Goal: Transaction & Acquisition: Purchase product/service

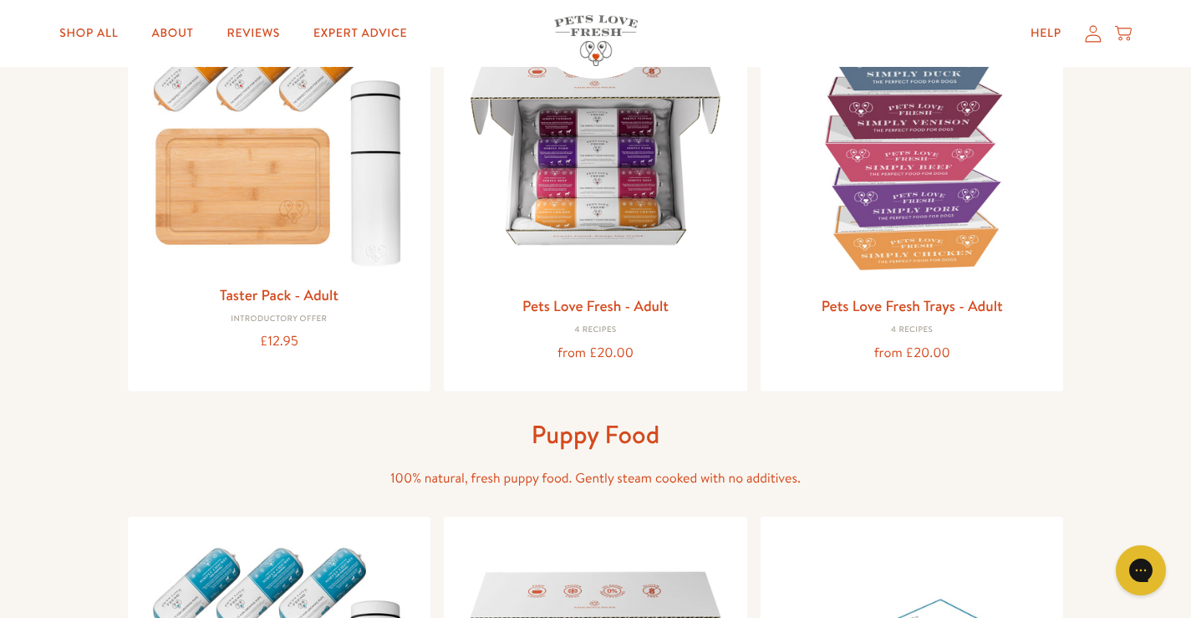
scroll to position [260, 0]
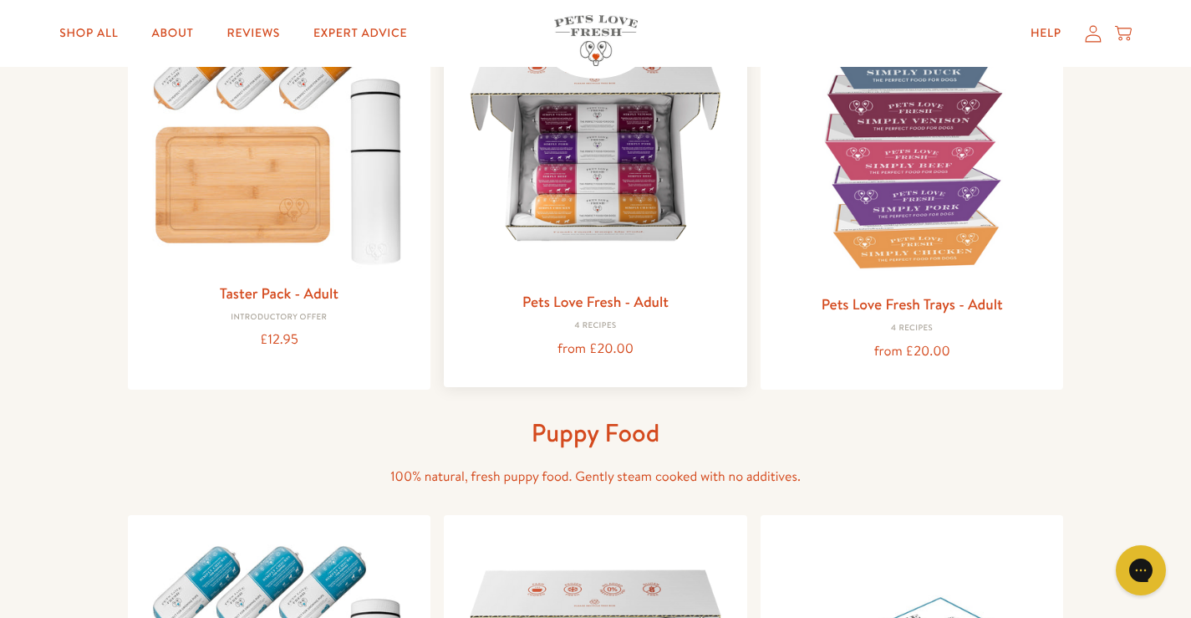
click at [611, 183] on img at bounding box center [595, 144] width 277 height 277
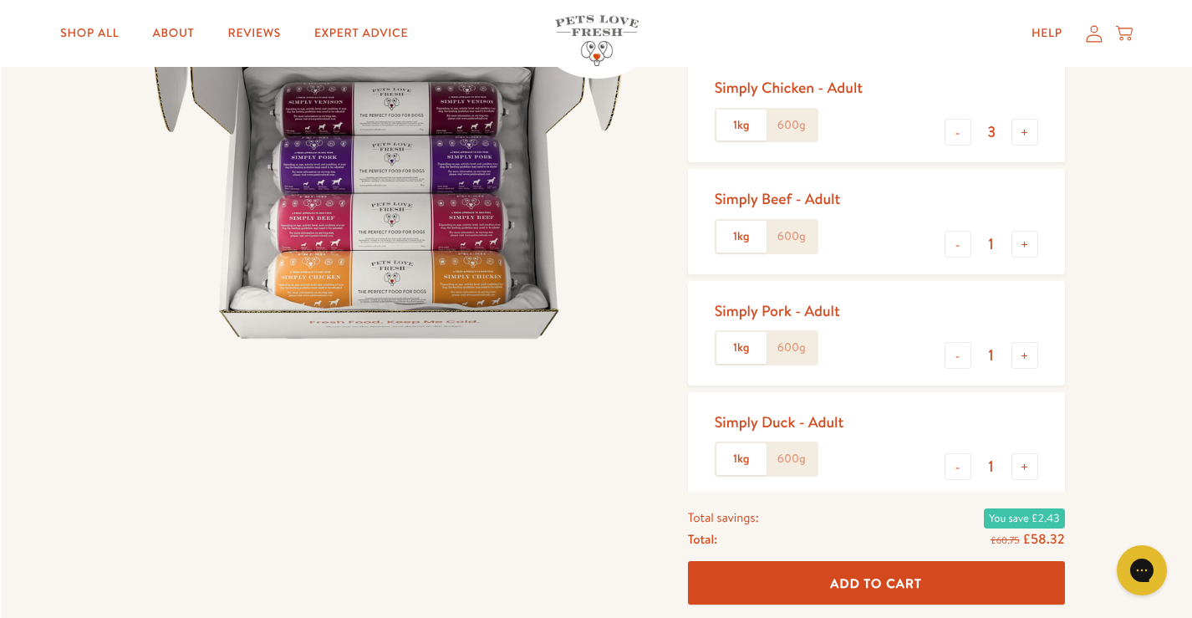
scroll to position [262, 0]
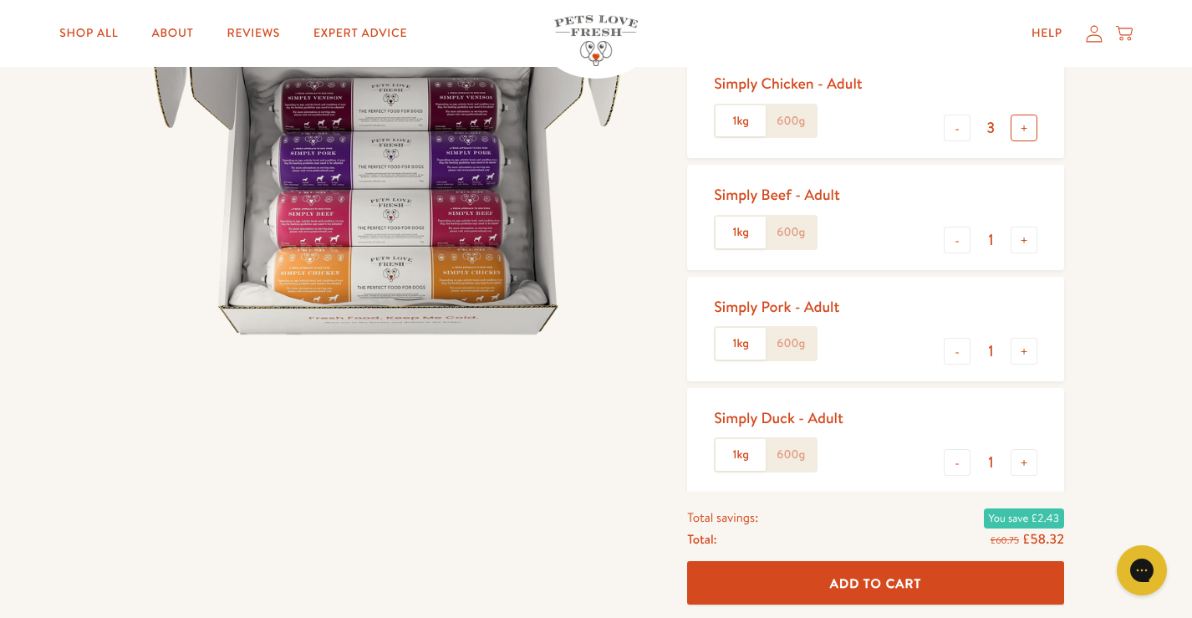
click at [1023, 130] on button "+" at bounding box center [1023, 127] width 27 height 27
type input "6"
click at [953, 242] on button "-" at bounding box center [956, 239] width 27 height 27
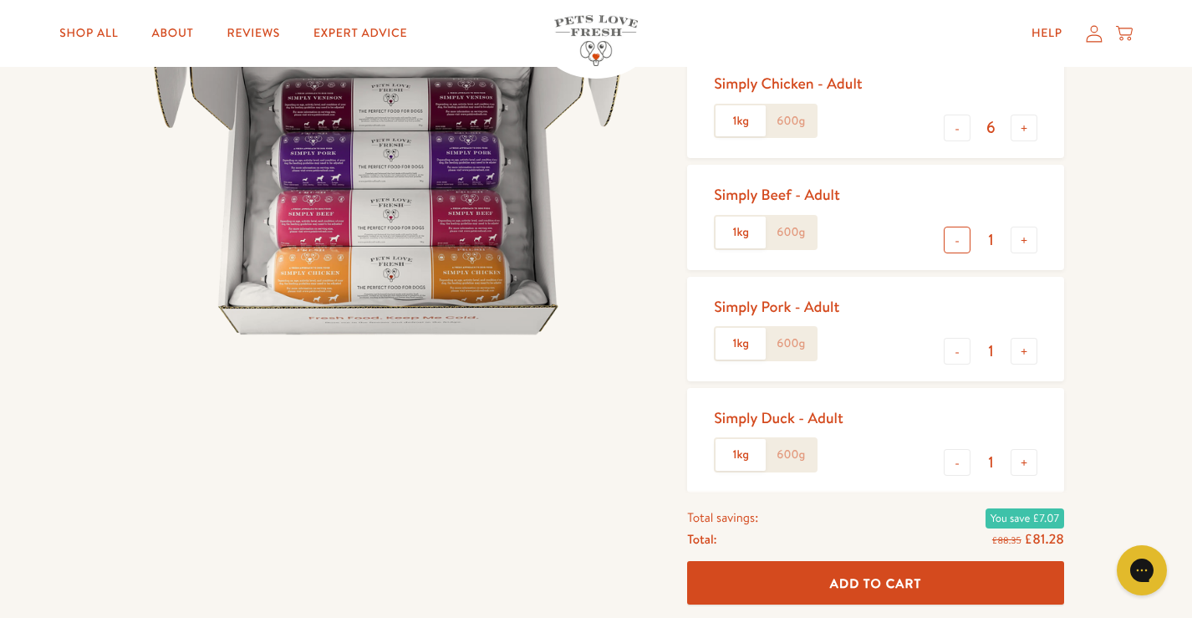
type input "0"
click at [963, 353] on button "-" at bounding box center [956, 351] width 27 height 27
type input "0"
click at [1024, 126] on button "+" at bounding box center [1023, 127] width 27 height 27
type input "7"
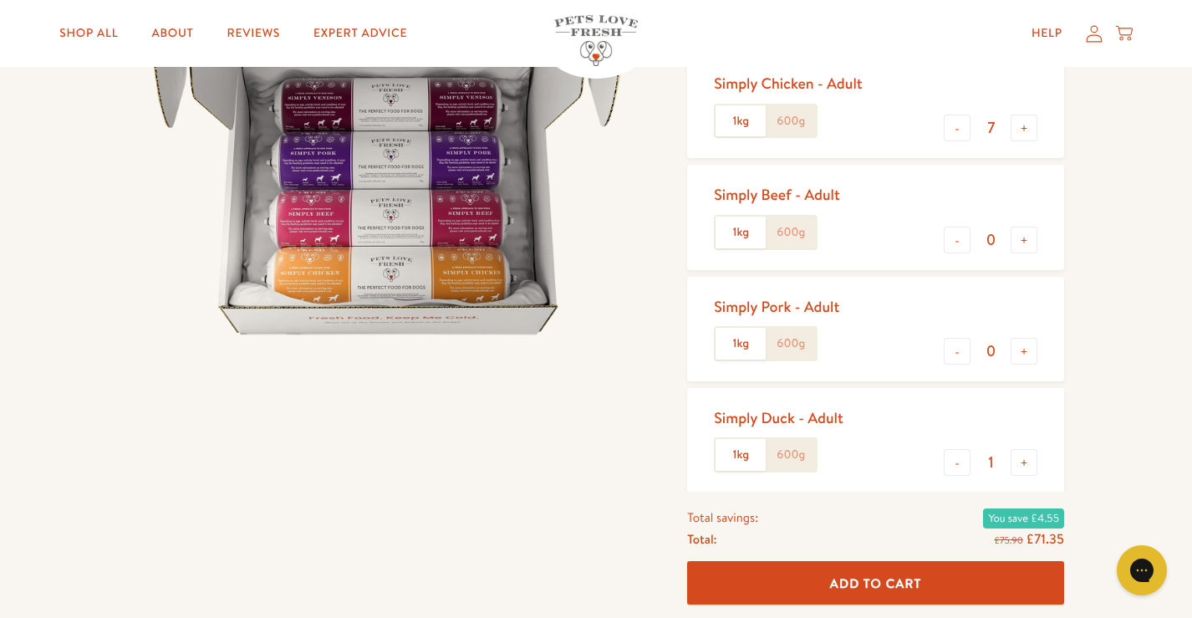
click at [879, 582] on span "Add To Cart" at bounding box center [876, 582] width 92 height 18
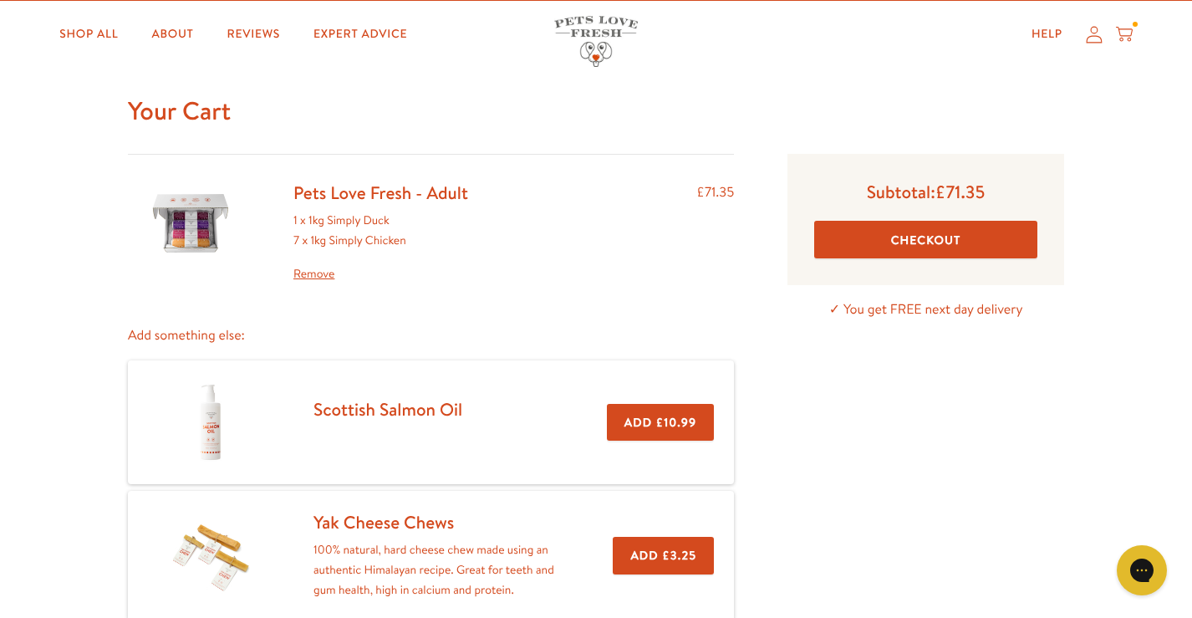
scroll to position [73, 0]
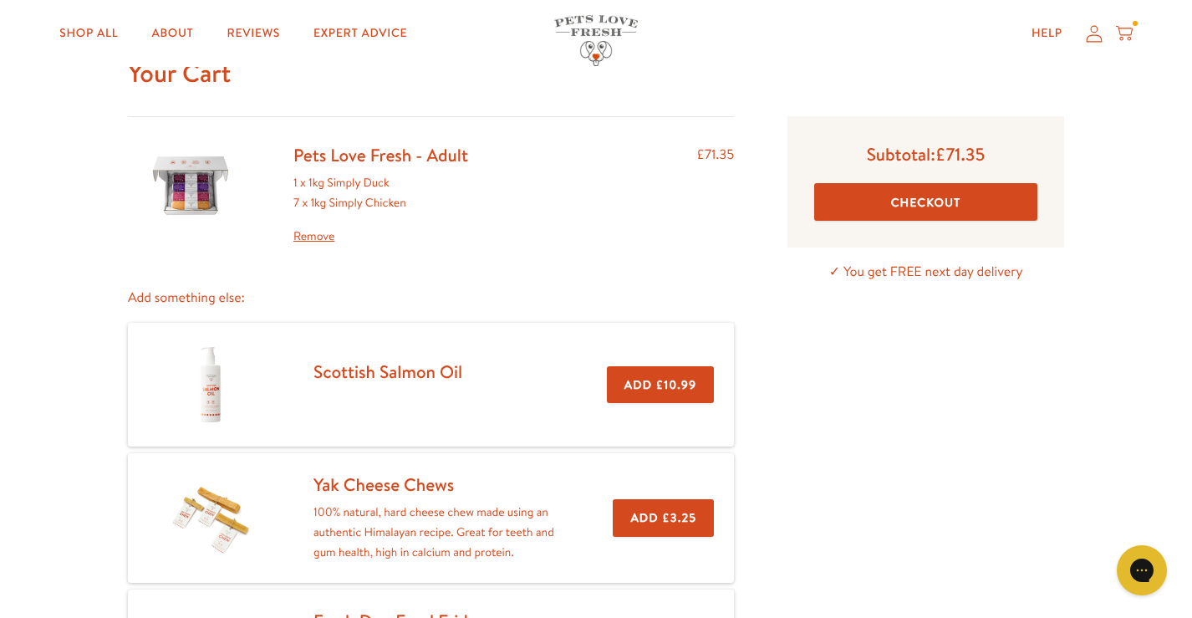
click at [951, 195] on button "Checkout" at bounding box center [925, 202] width 223 height 38
